Goal: Task Accomplishment & Management: Manage account settings

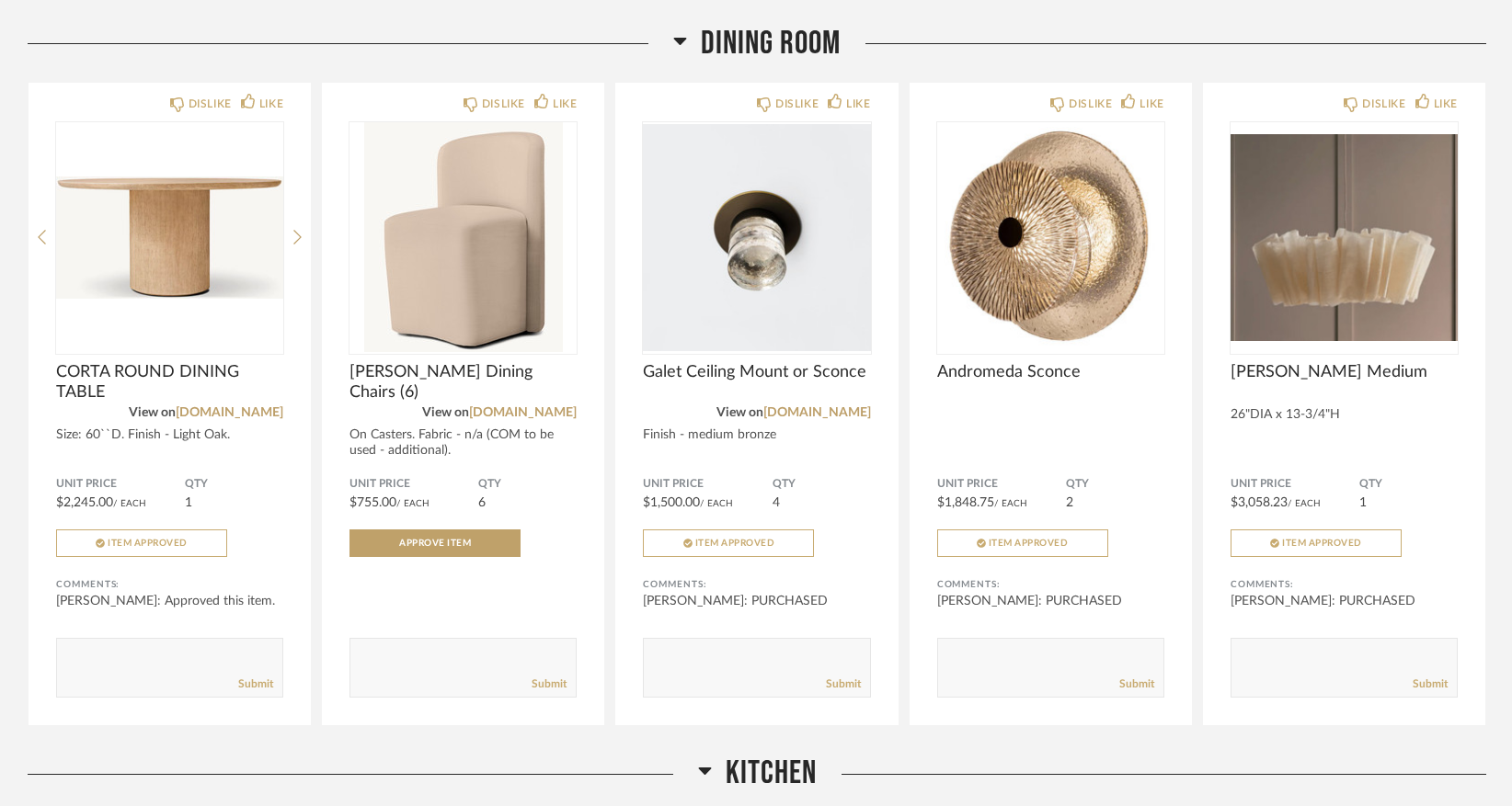
scroll to position [1619, 0]
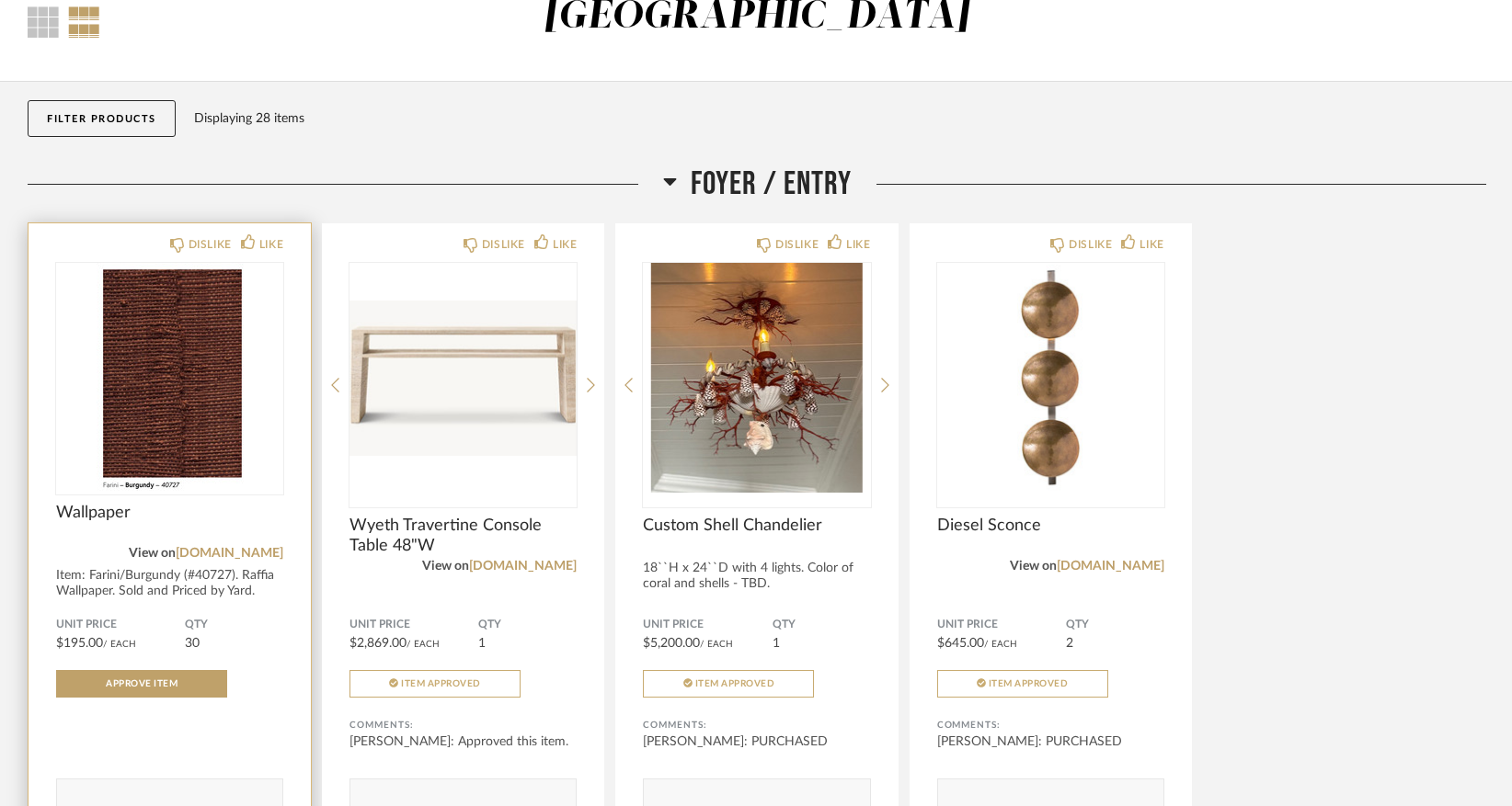
scroll to position [254, 0]
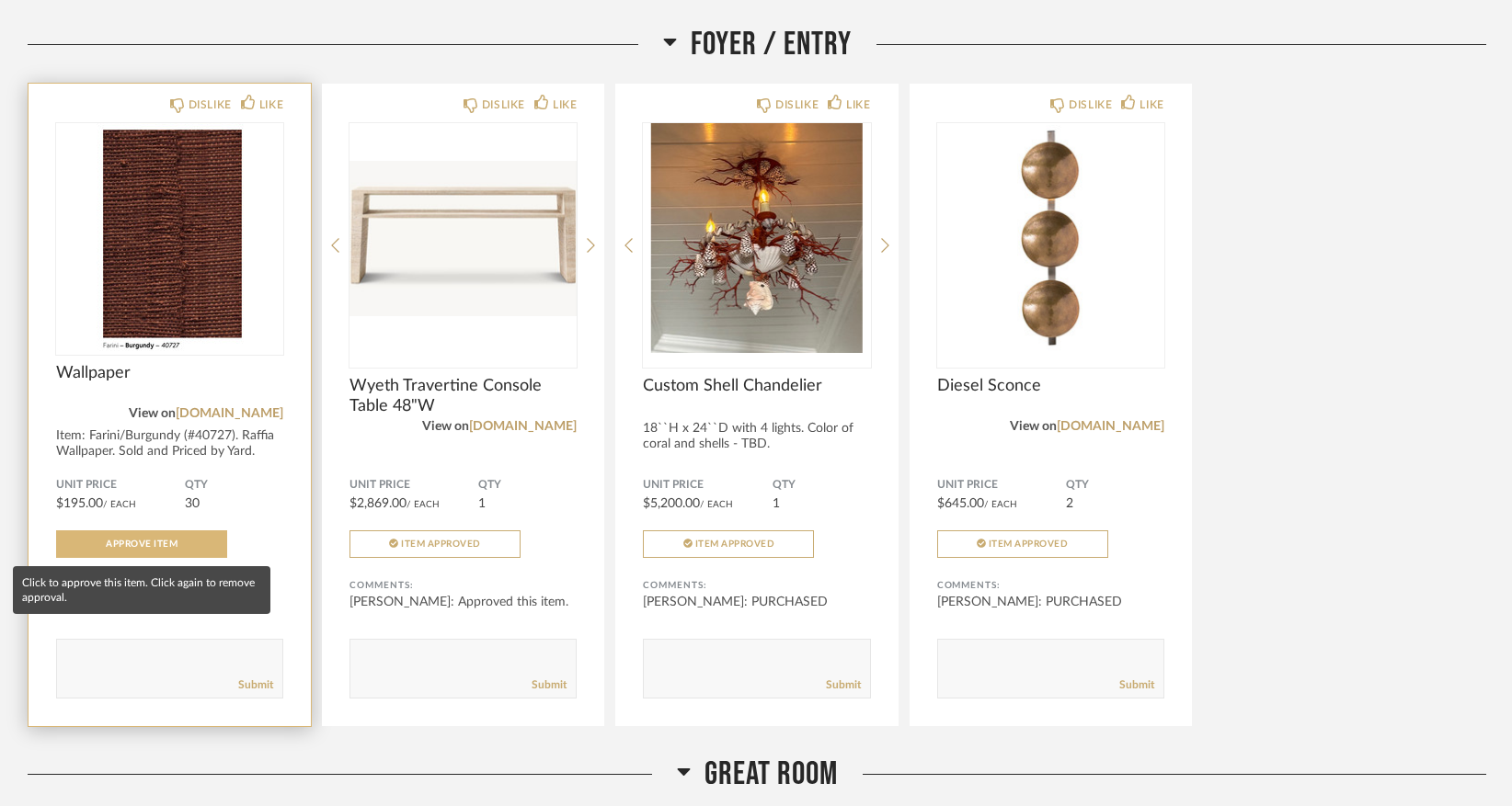
click at [147, 546] on span "Approve Item" at bounding box center [141, 544] width 72 height 9
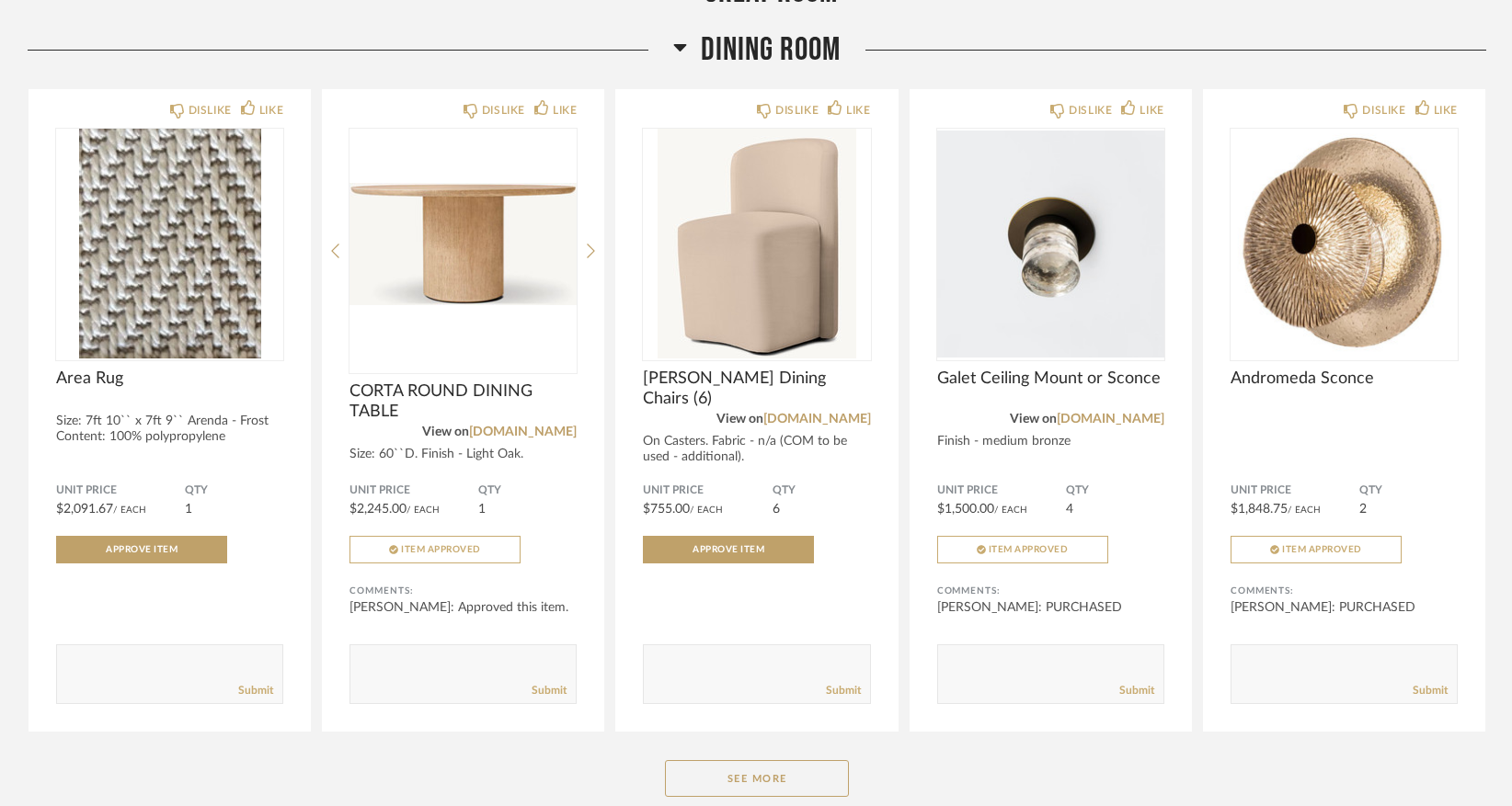
scroll to position [1728, 0]
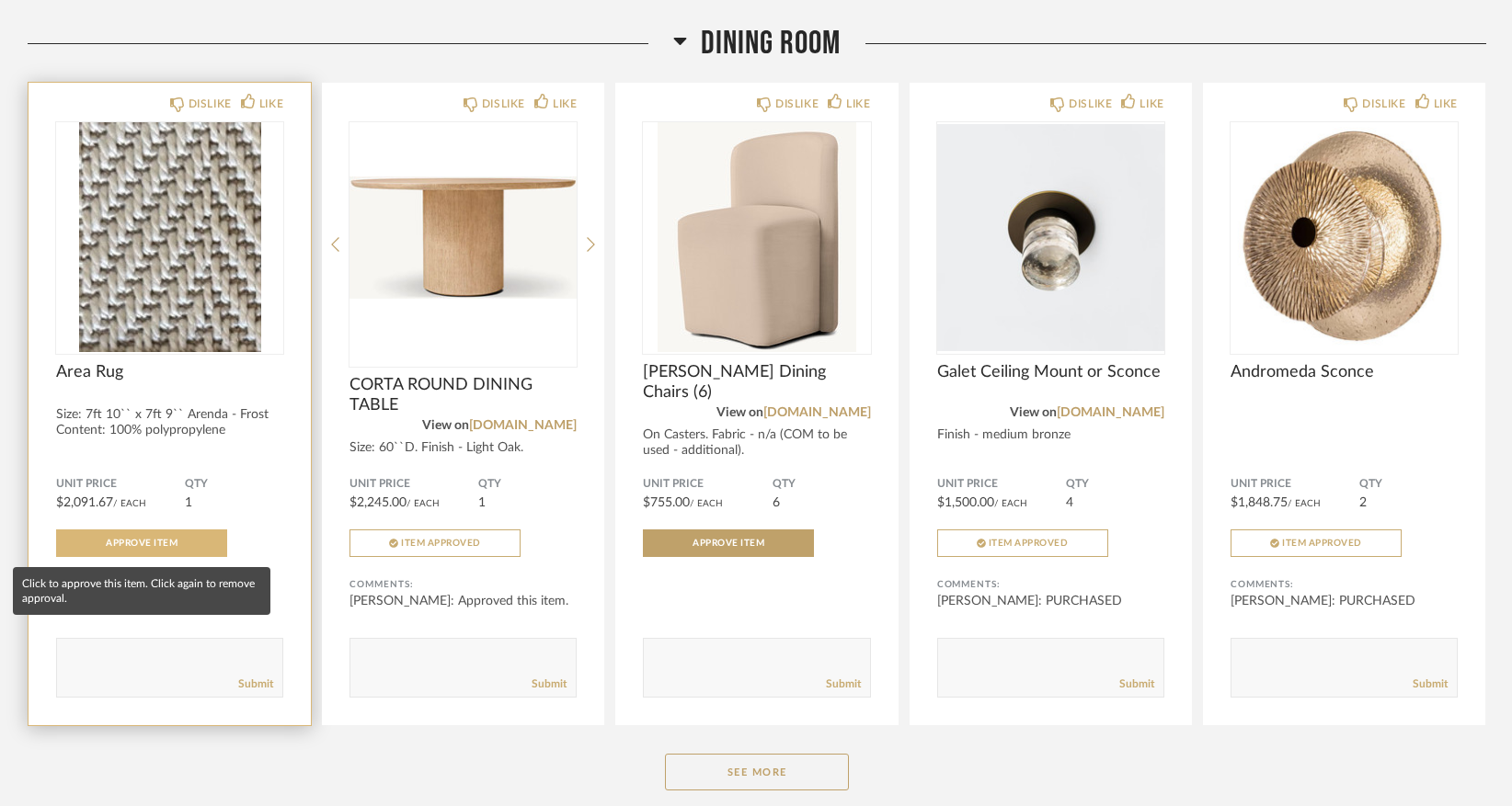
click at [153, 543] on span "Approve Item" at bounding box center [141, 543] width 72 height 9
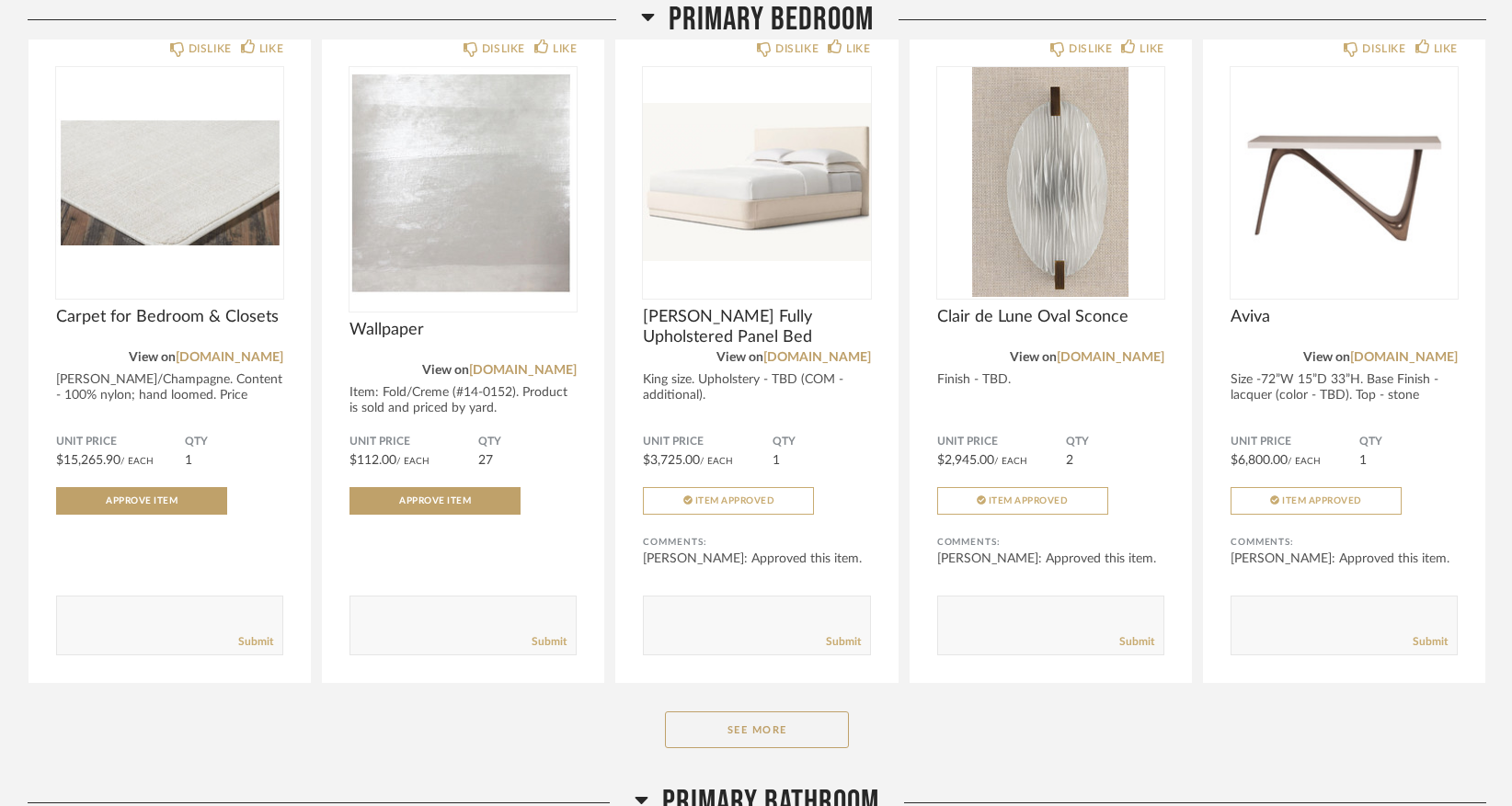
scroll to position [3299, 0]
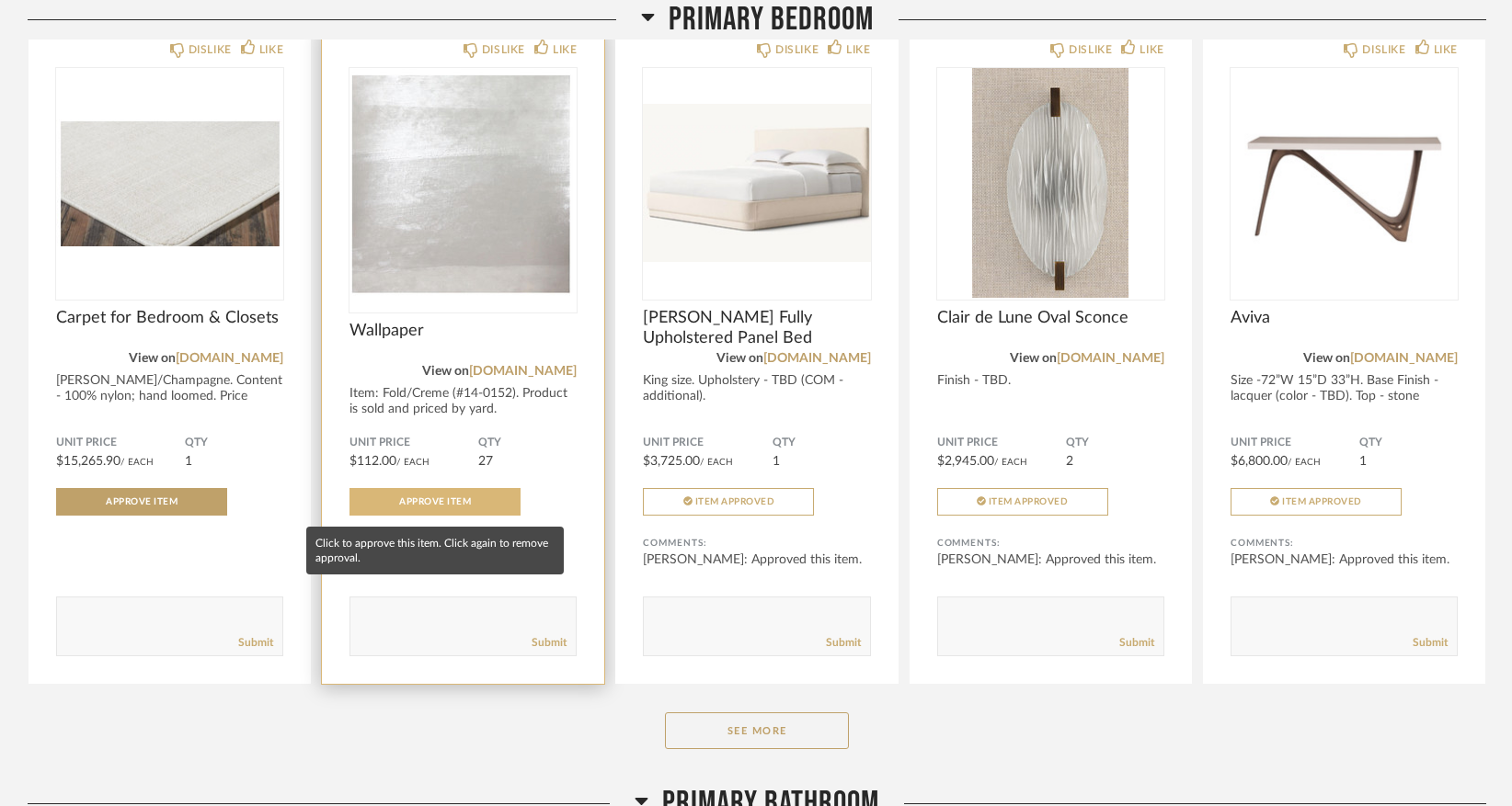
click at [407, 503] on span "Approve Item" at bounding box center [435, 502] width 72 height 9
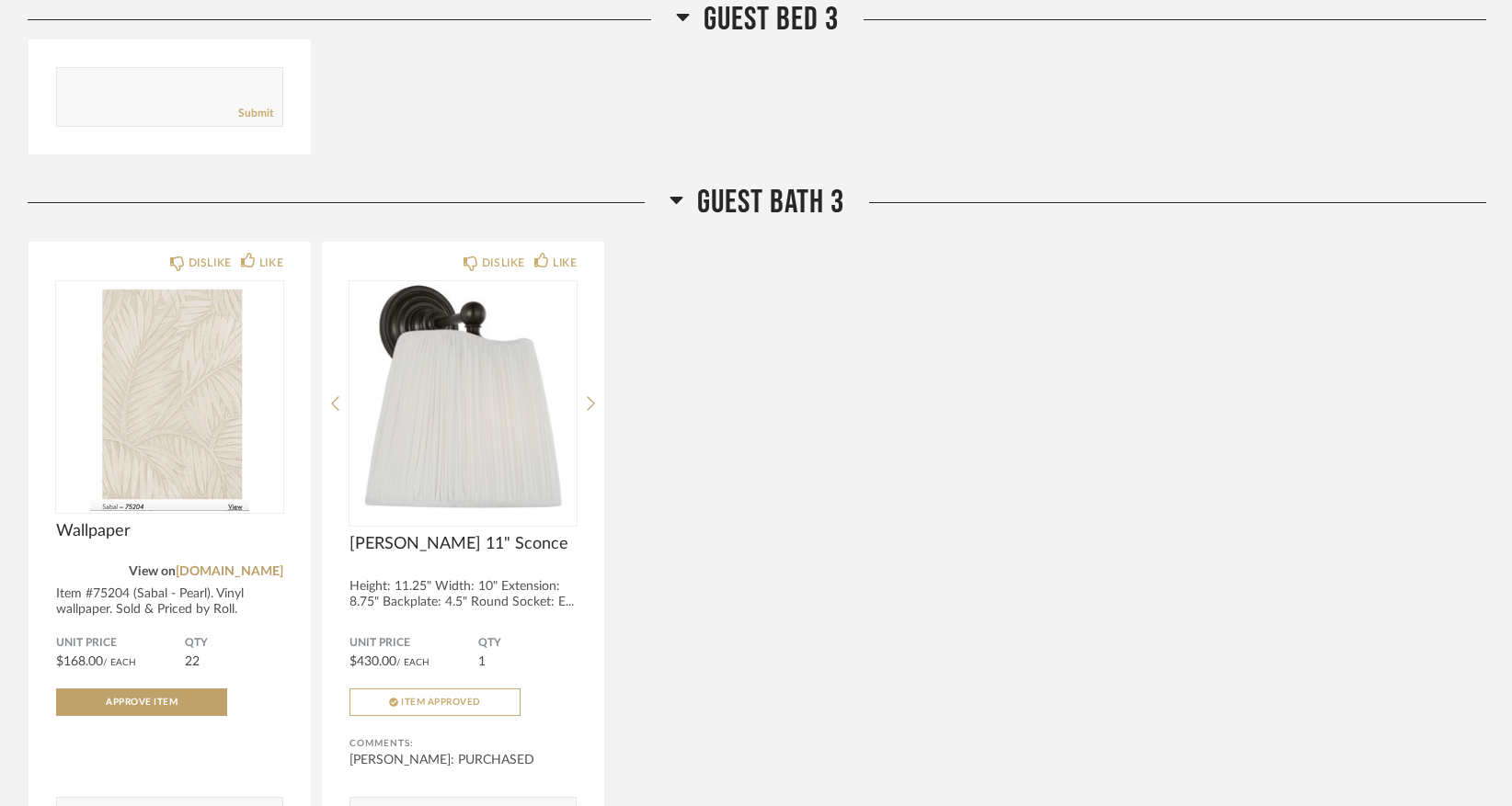
scroll to position [6014, 0]
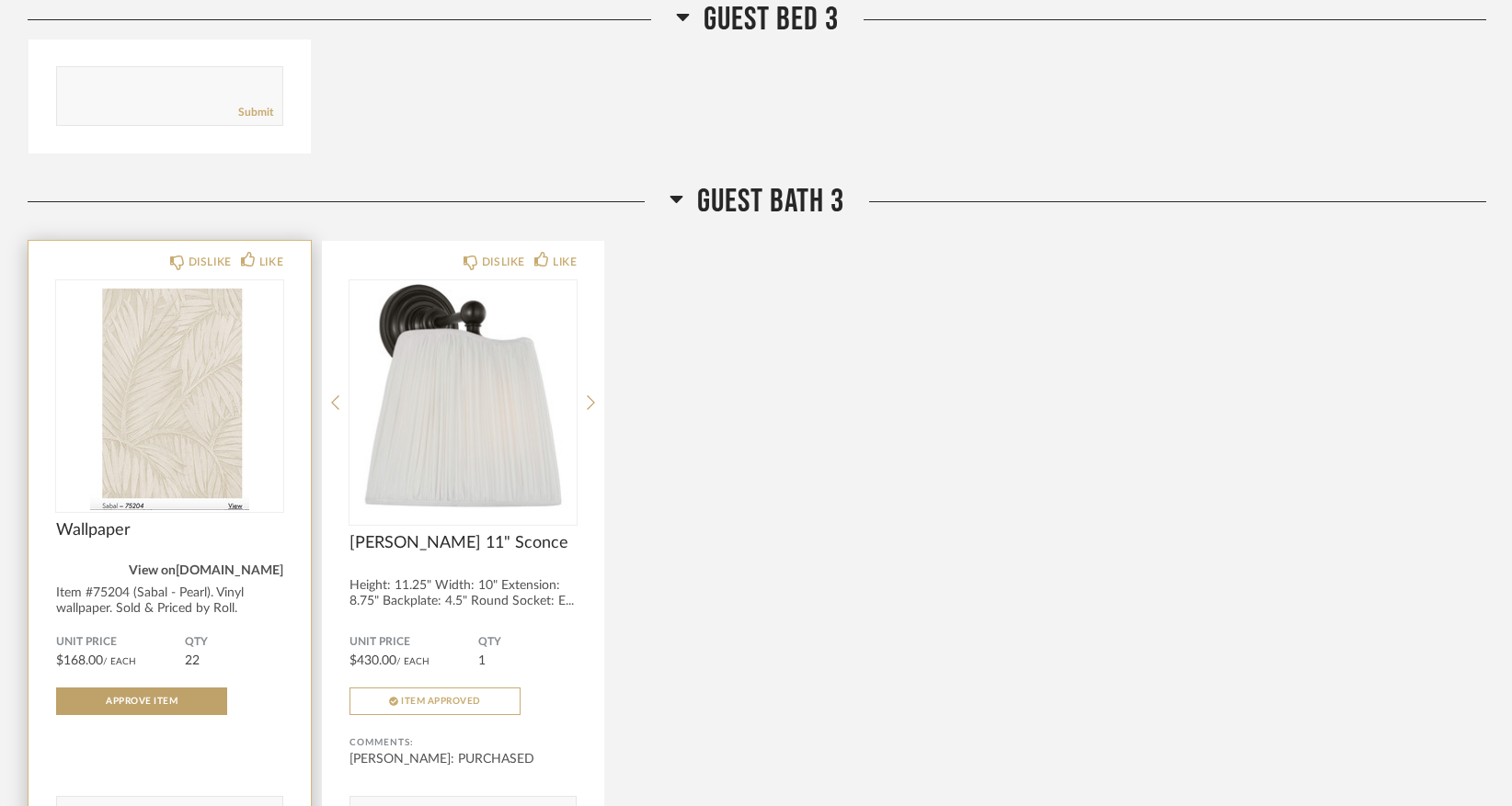
click at [239, 577] on link "arte-international.com" at bounding box center [229, 571] width 107 height 13
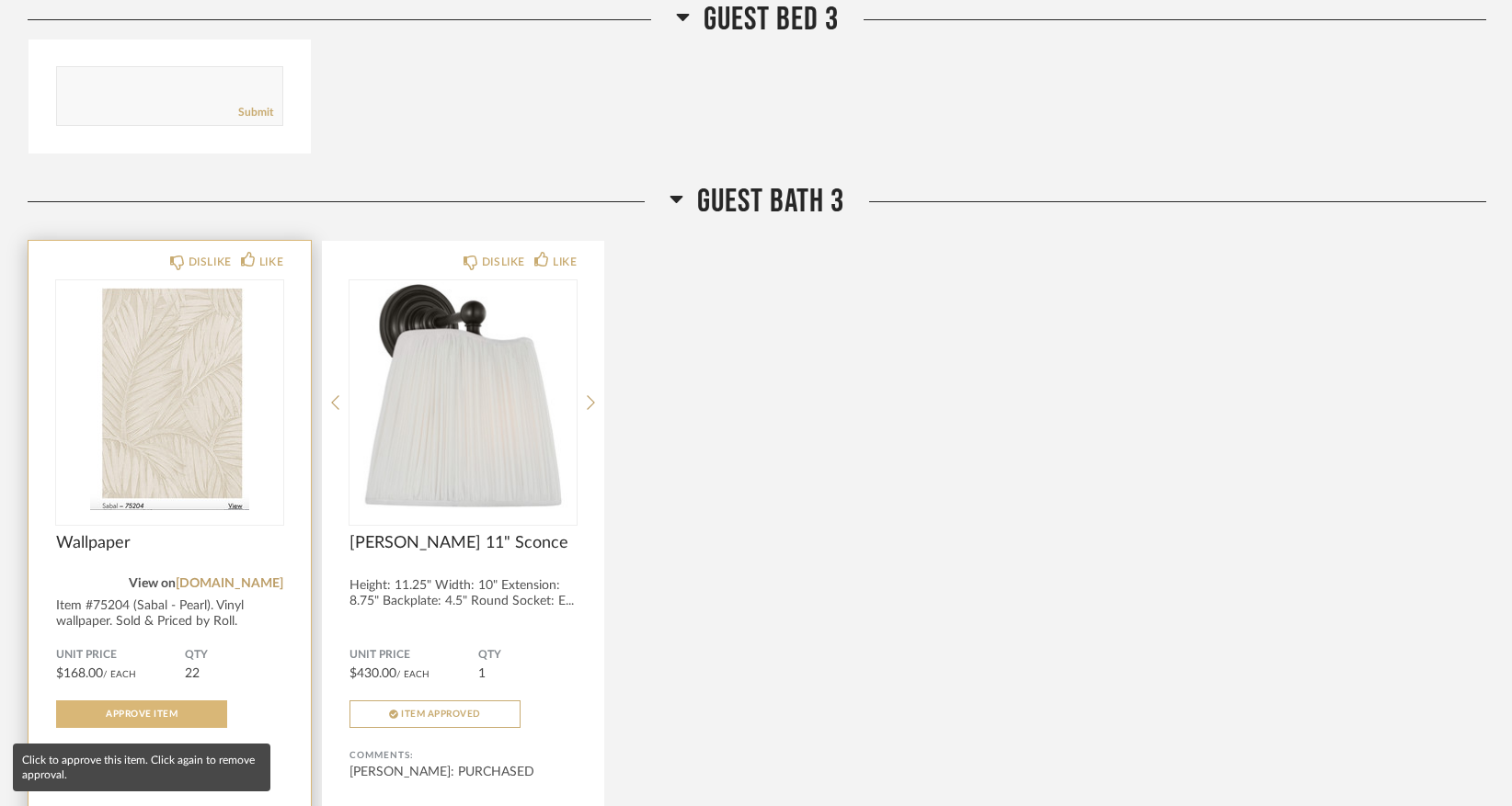
click at [125, 716] on button "Approve Item" at bounding box center [141, 715] width 171 height 28
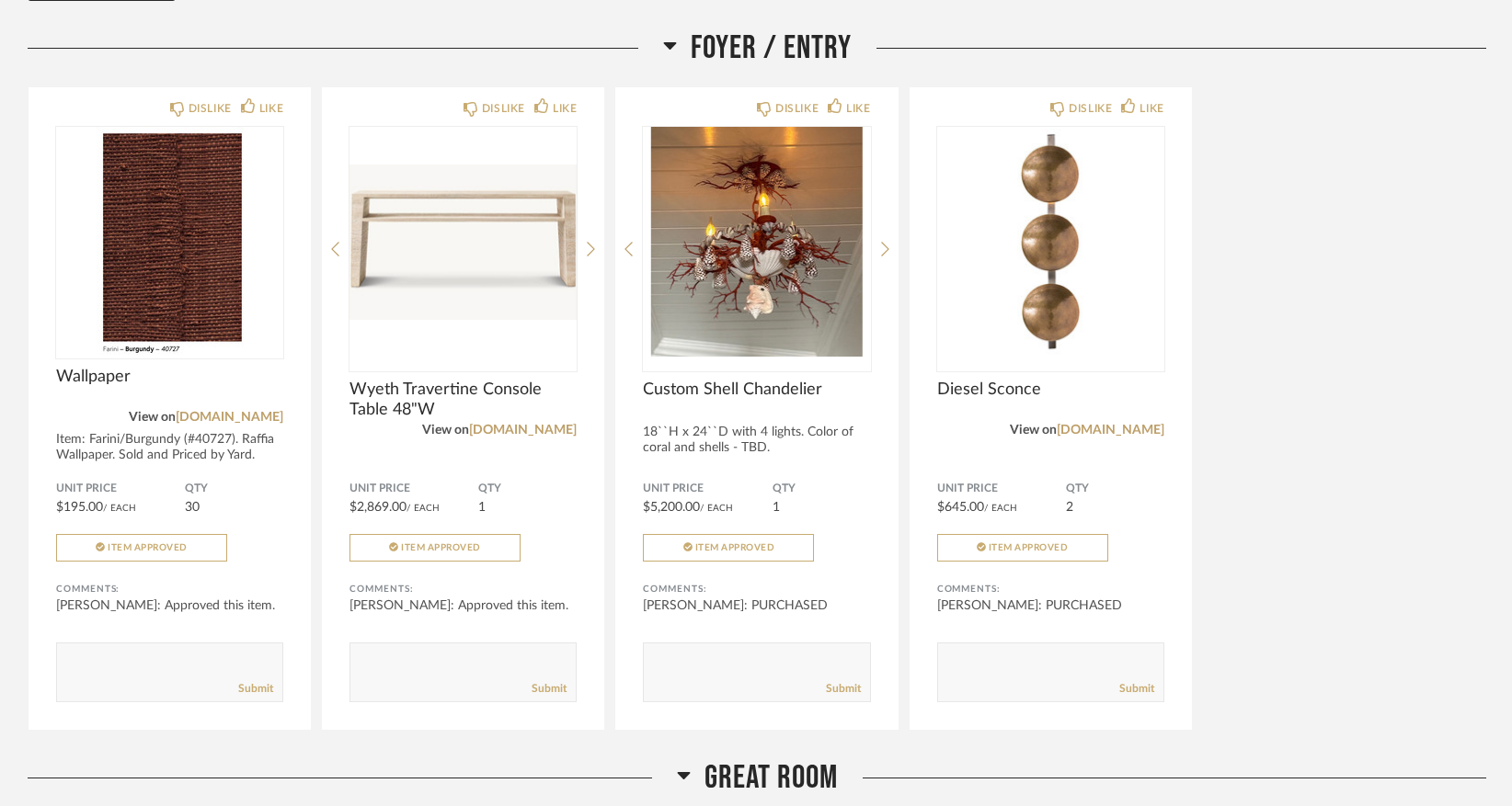
scroll to position [0, 0]
